Goal: Information Seeking & Learning: Check status

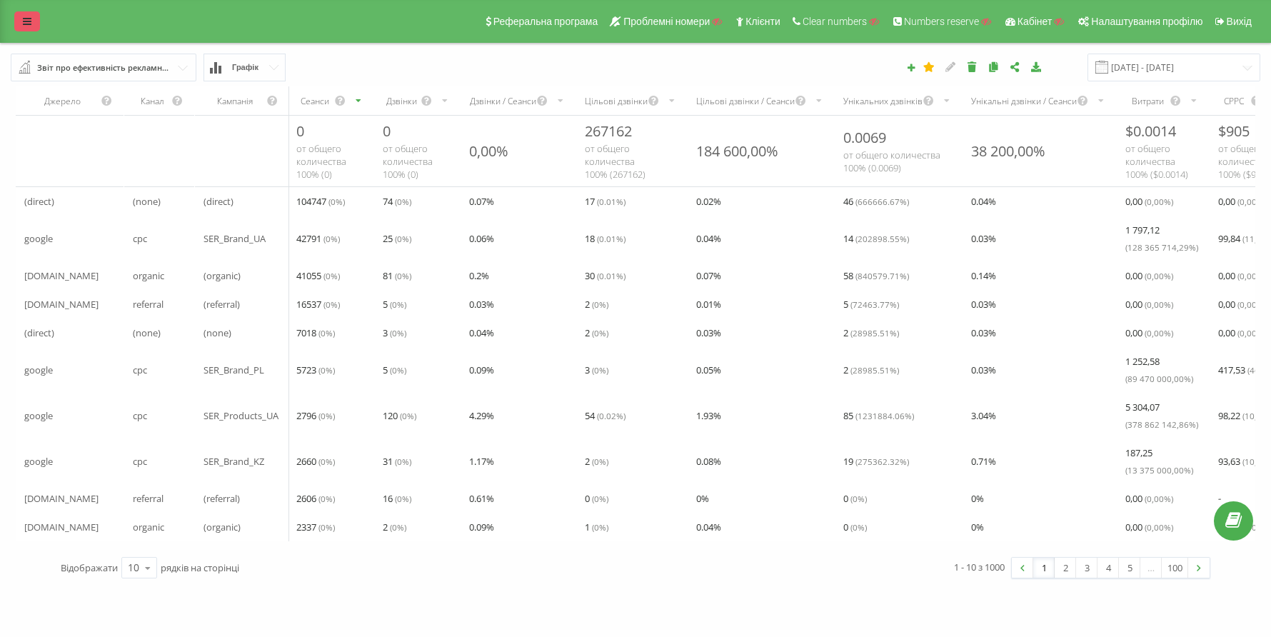
click at [24, 16] on icon at bounding box center [27, 21] width 9 height 10
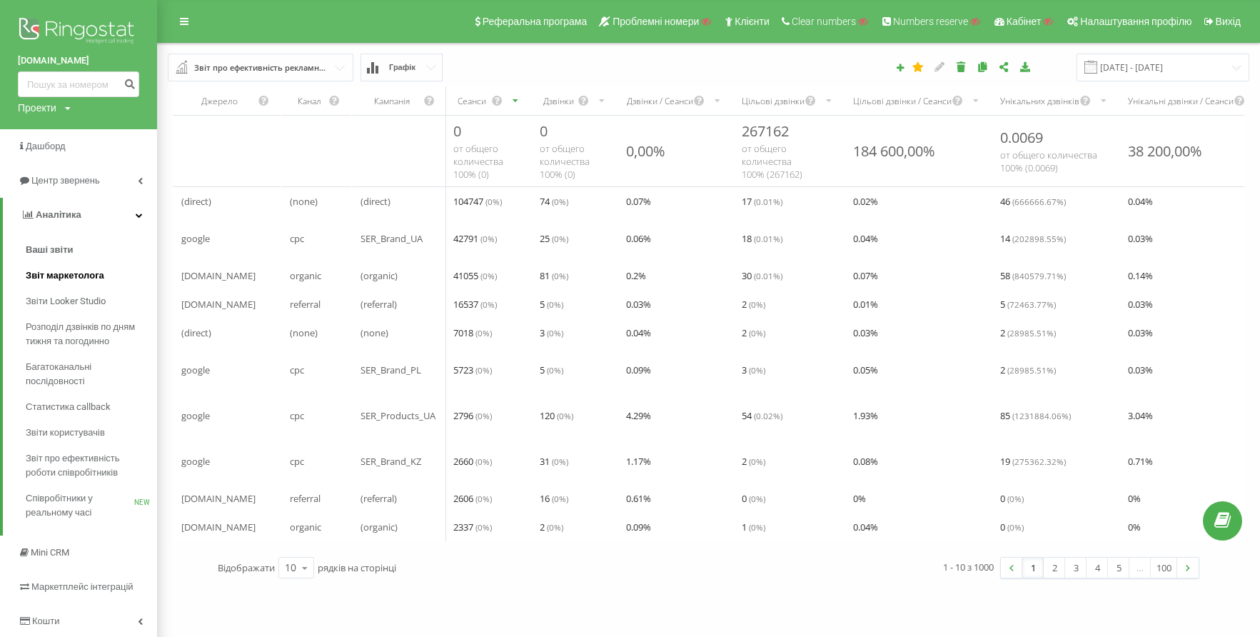
click at [44, 273] on span "Звіт маркетолога" at bounding box center [65, 275] width 79 height 14
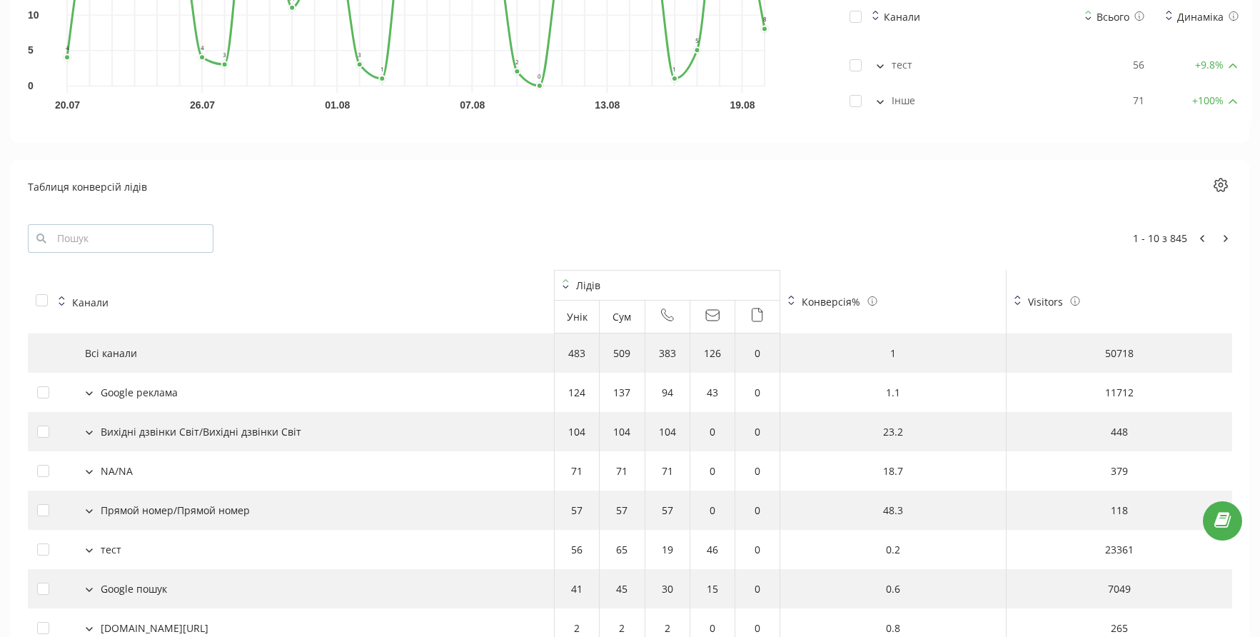
scroll to position [1373, 0]
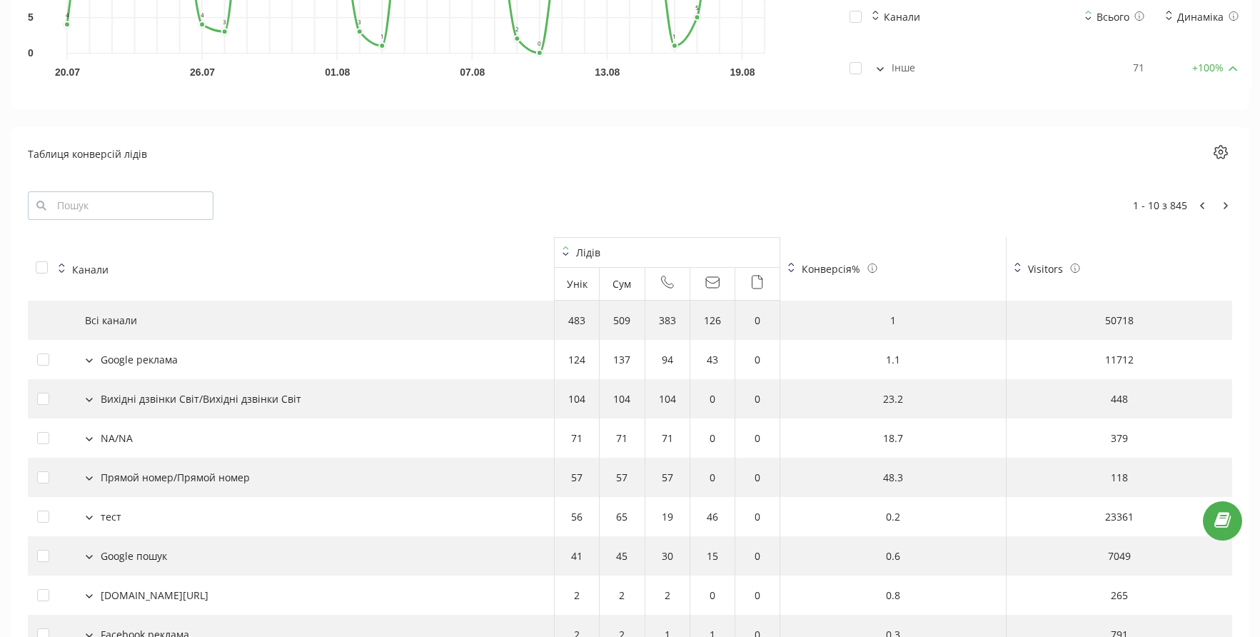
click at [94, 359] on button at bounding box center [89, 359] width 16 height 13
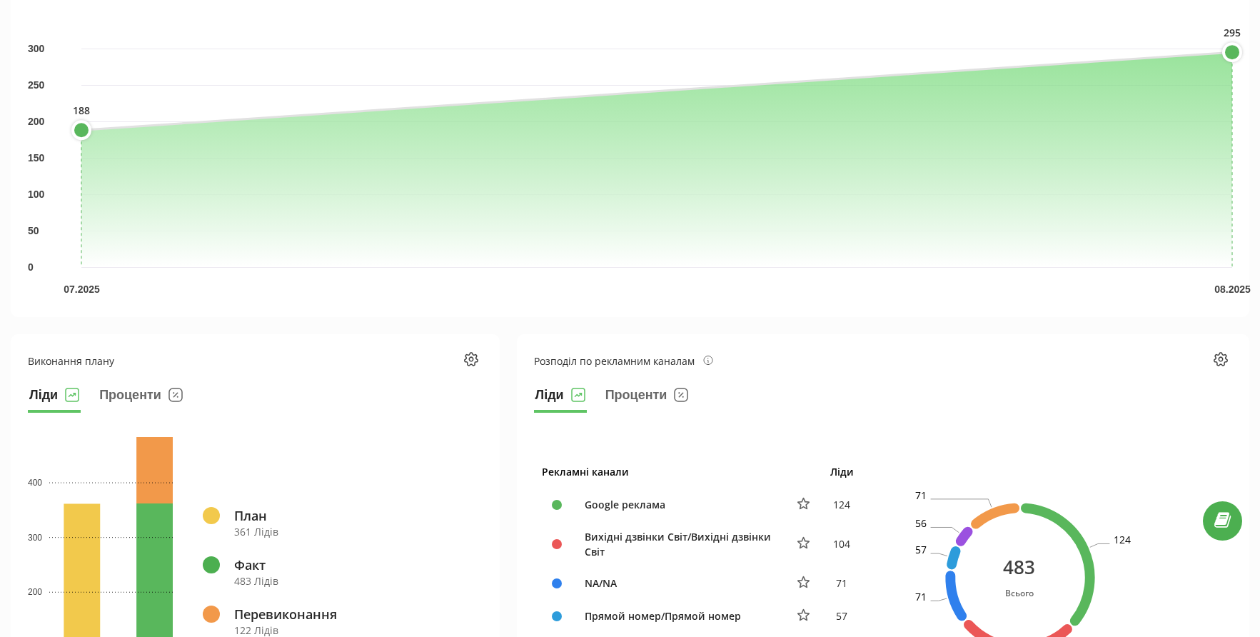
scroll to position [0, 0]
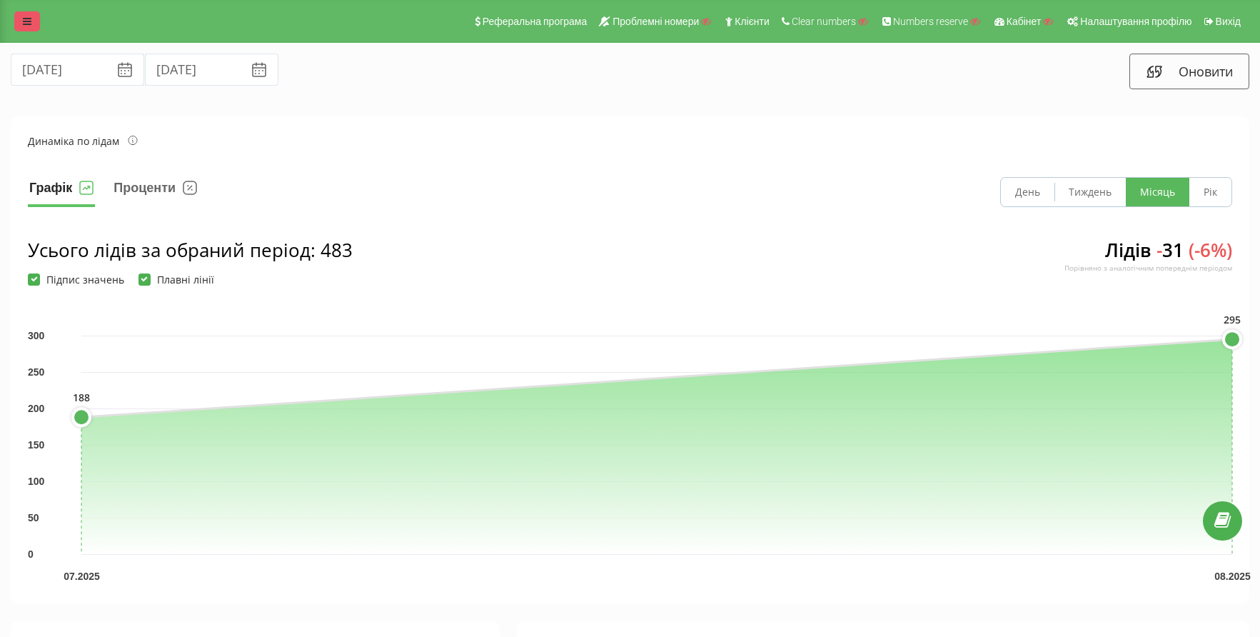
click at [24, 21] on icon at bounding box center [27, 21] width 9 height 10
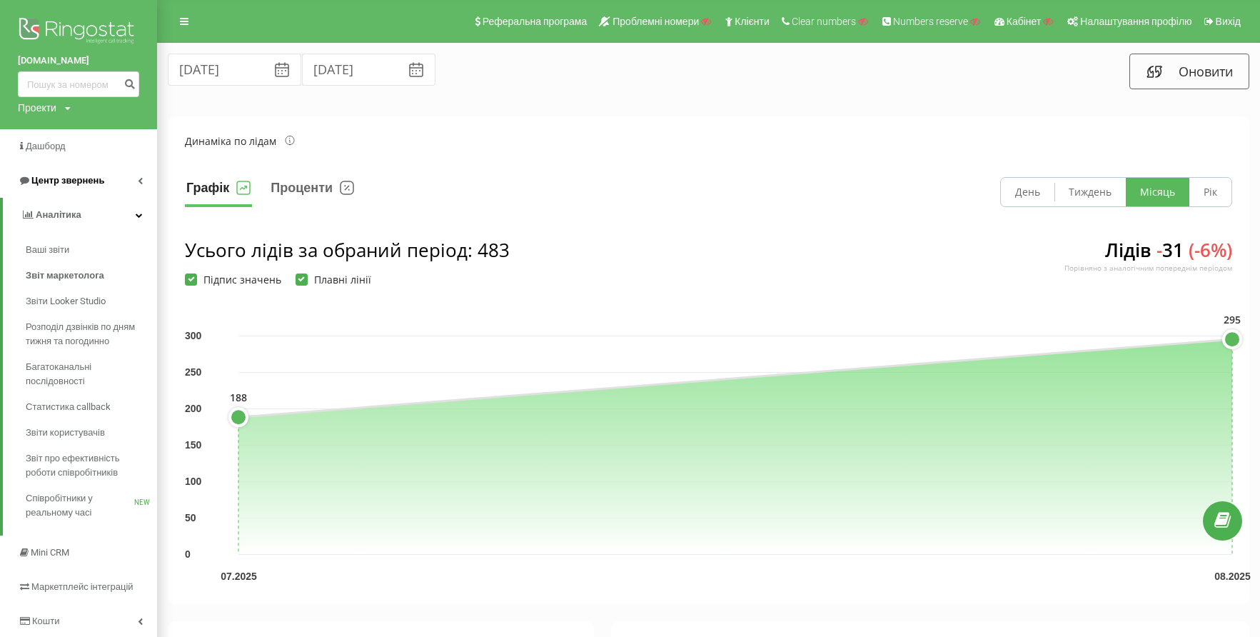
click at [111, 178] on link "Центр звернень" at bounding box center [78, 181] width 157 height 34
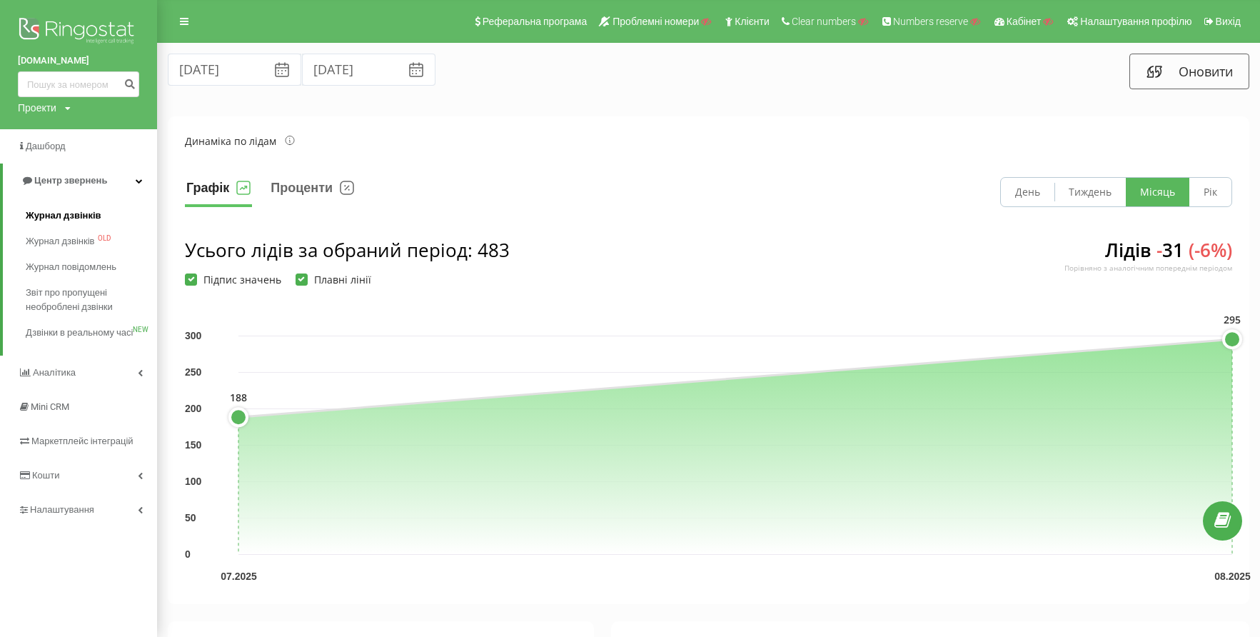
click at [84, 217] on span "Журнал дзвінків" at bounding box center [64, 216] width 76 height 14
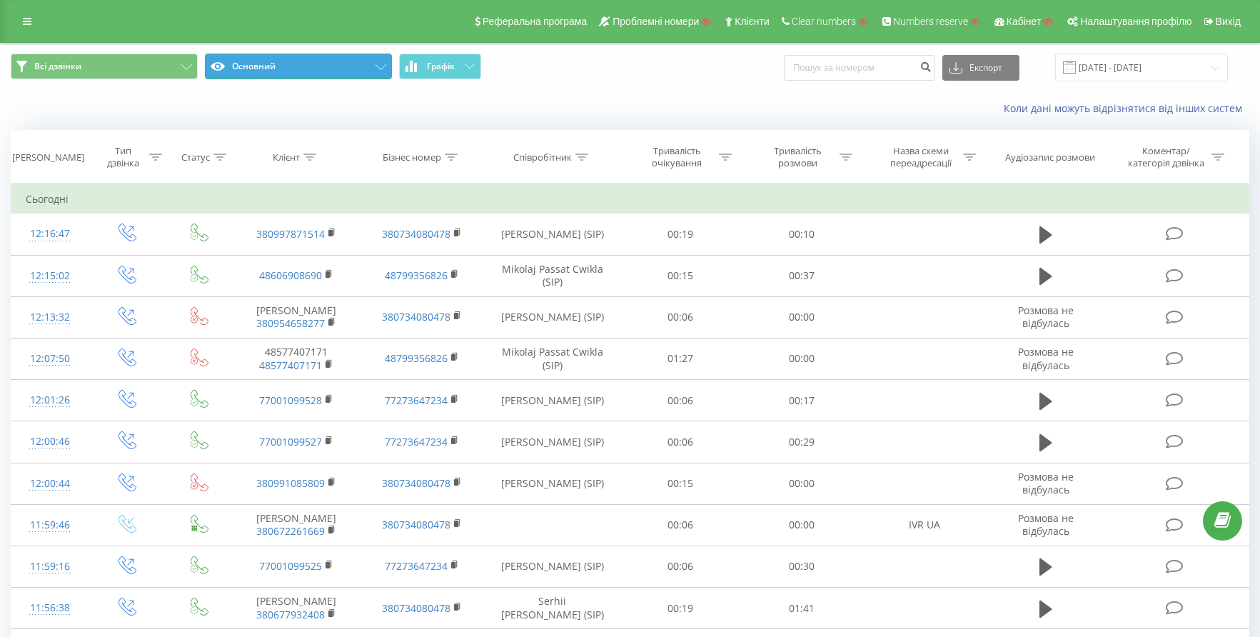
click at [309, 54] on button "Основний" at bounding box center [298, 67] width 187 height 26
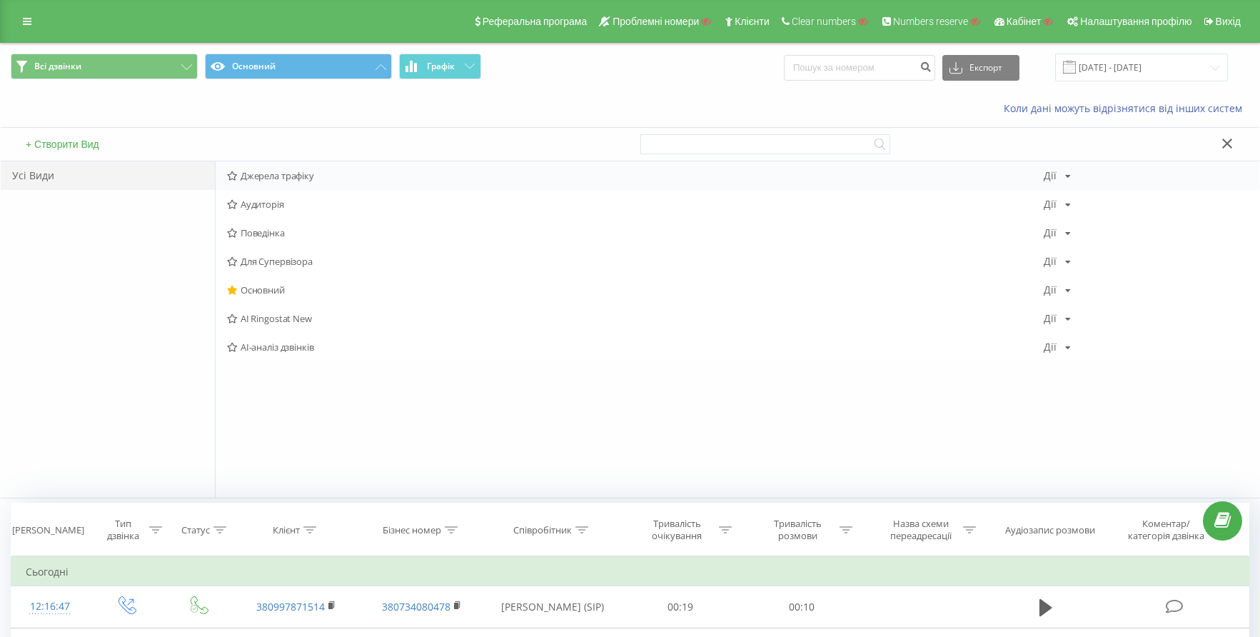
click at [303, 176] on span "Джерела трафіку" at bounding box center [635, 176] width 817 height 10
